Goal: Find specific page/section: Find specific page/section

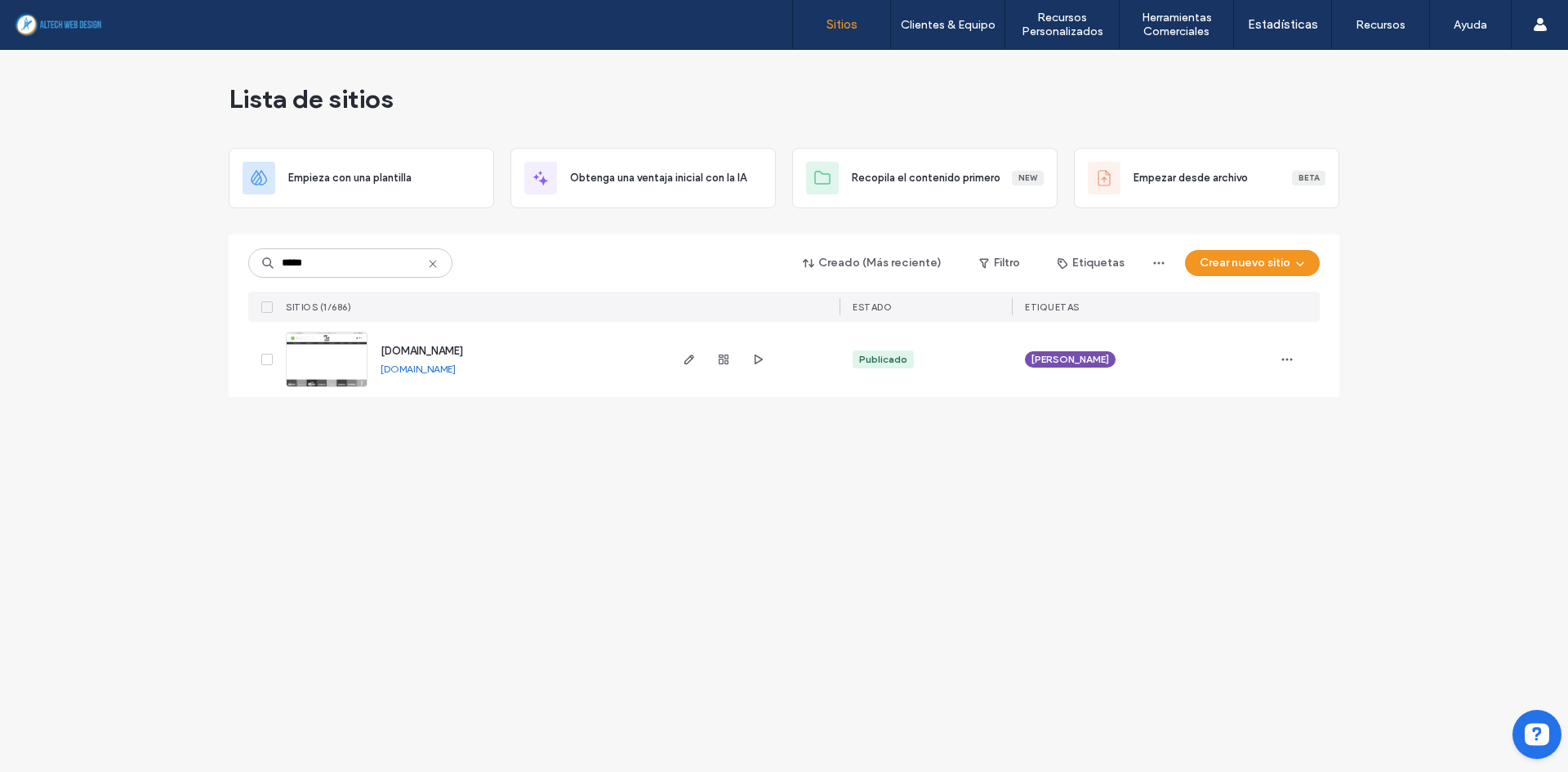
type input "*****"
click at [414, 372] on link "[DOMAIN_NAME]" at bounding box center [418, 369] width 75 height 13
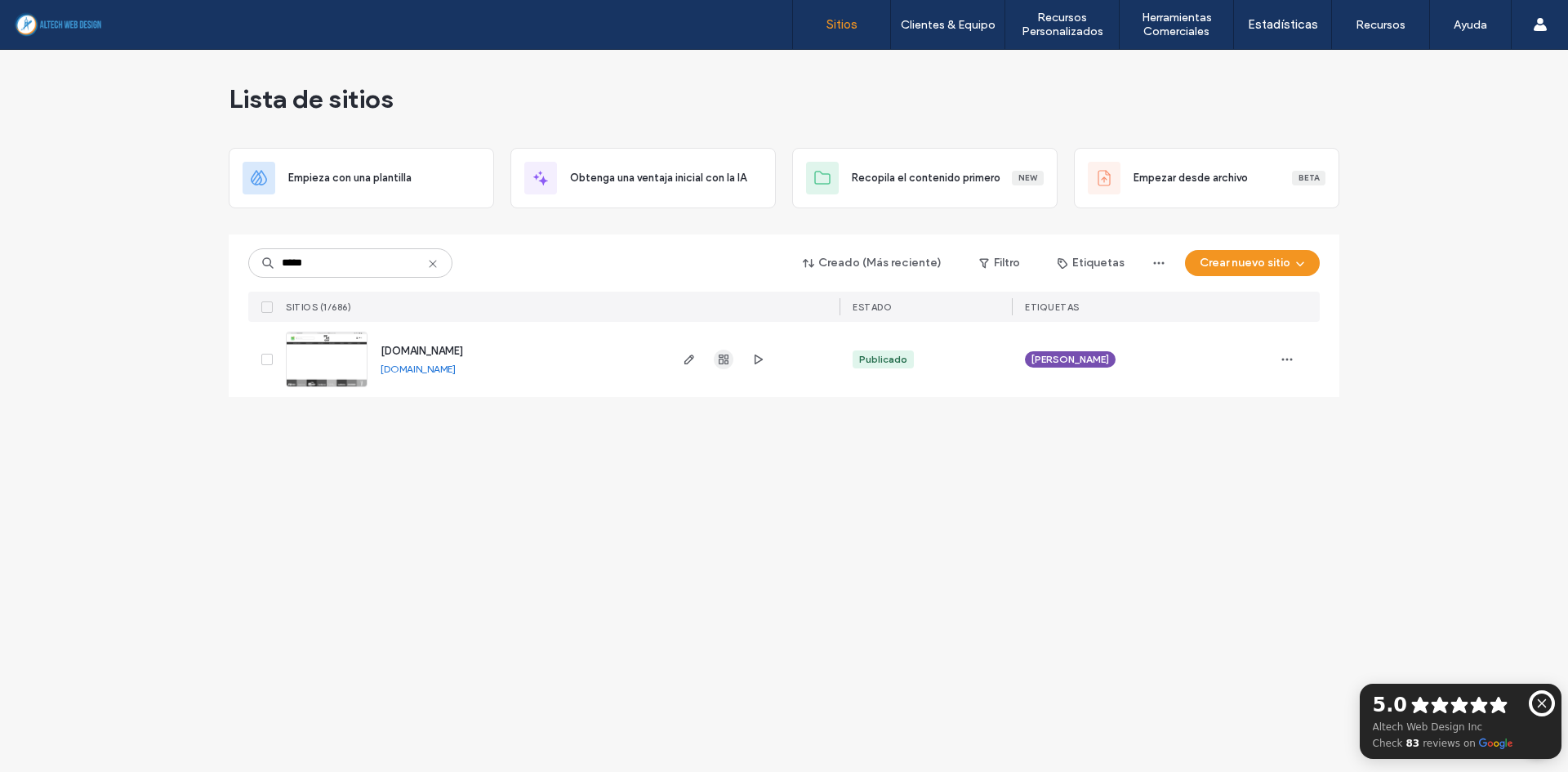
click at [728, 363] on use "button" at bounding box center [723, 359] width 10 height 10
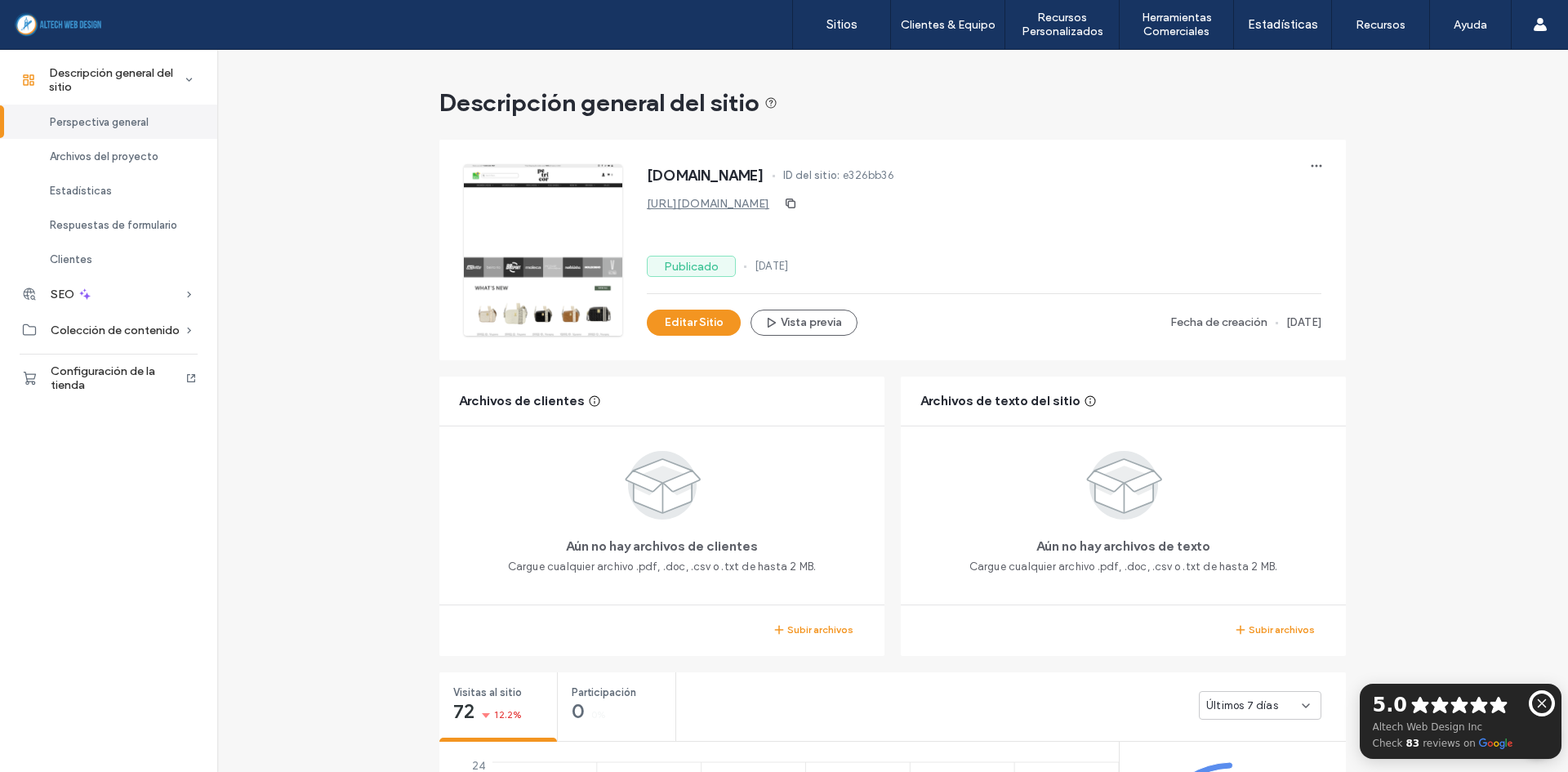
click at [67, 382] on span "Configuración de la tienda" at bounding box center [118, 378] width 134 height 28
